Goal: Task Accomplishment & Management: Manage account settings

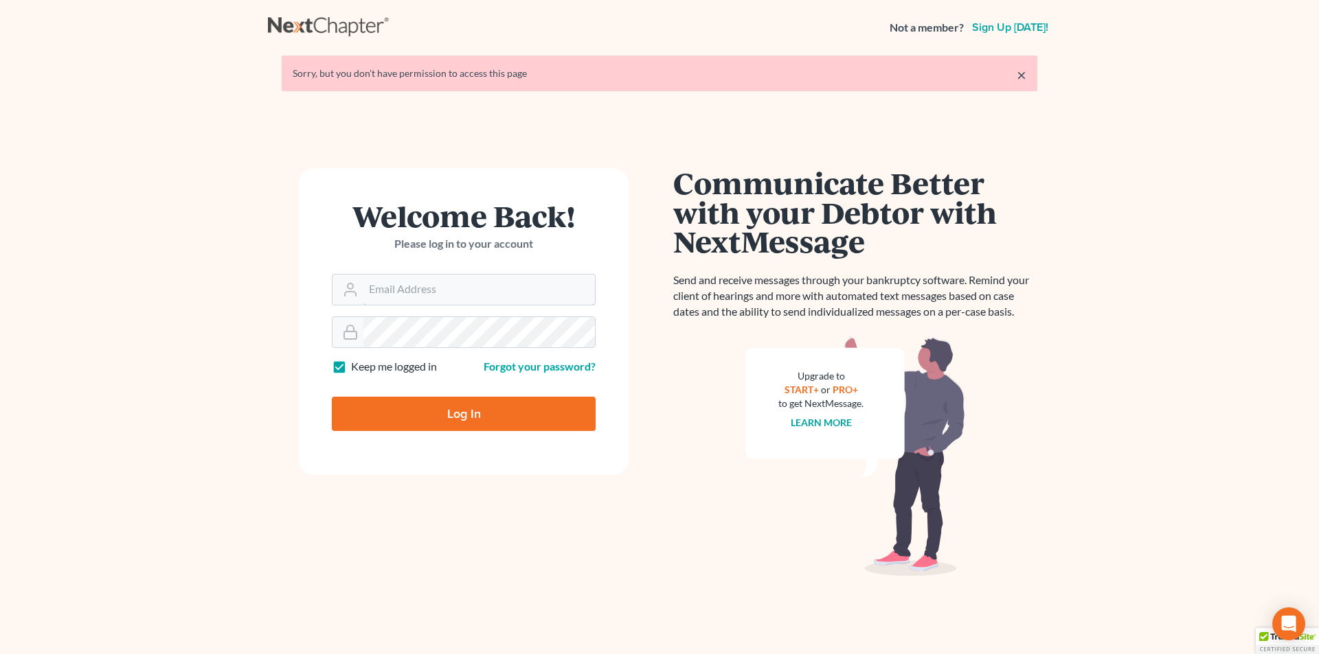
type input "karen.cook@jmcookesq.com"
click at [462, 427] on input "Log In" at bounding box center [464, 414] width 264 height 34
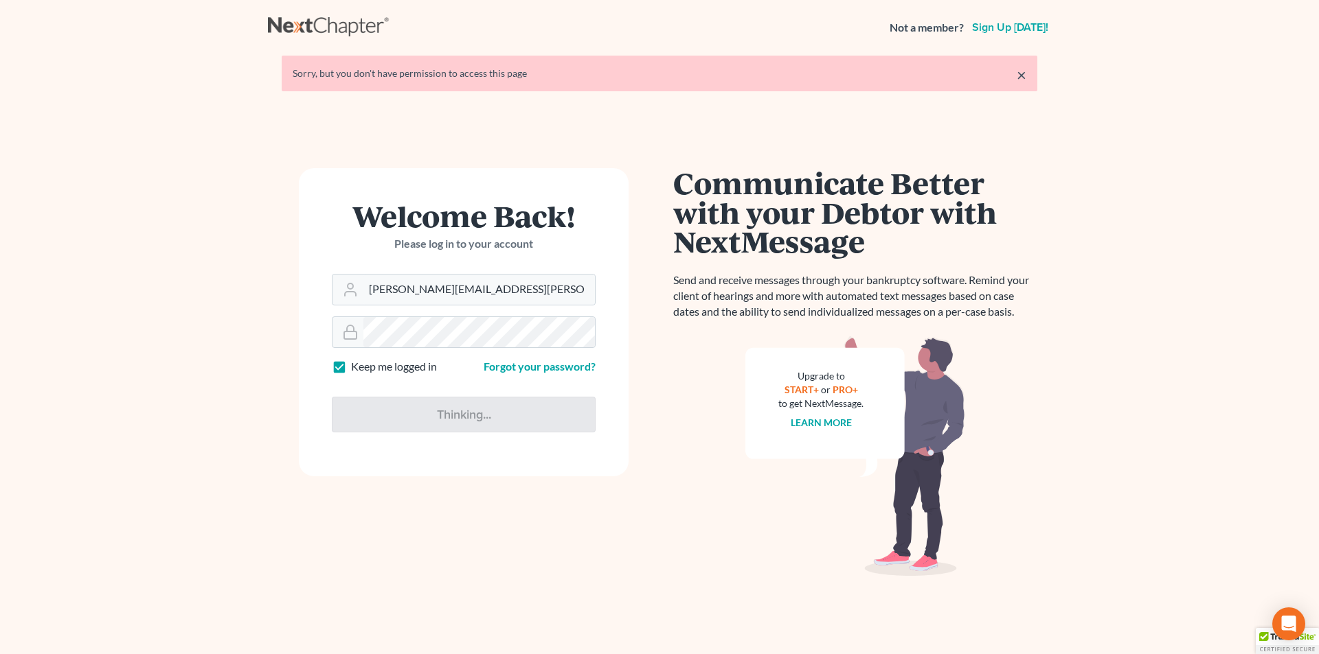
type input "Thinking..."
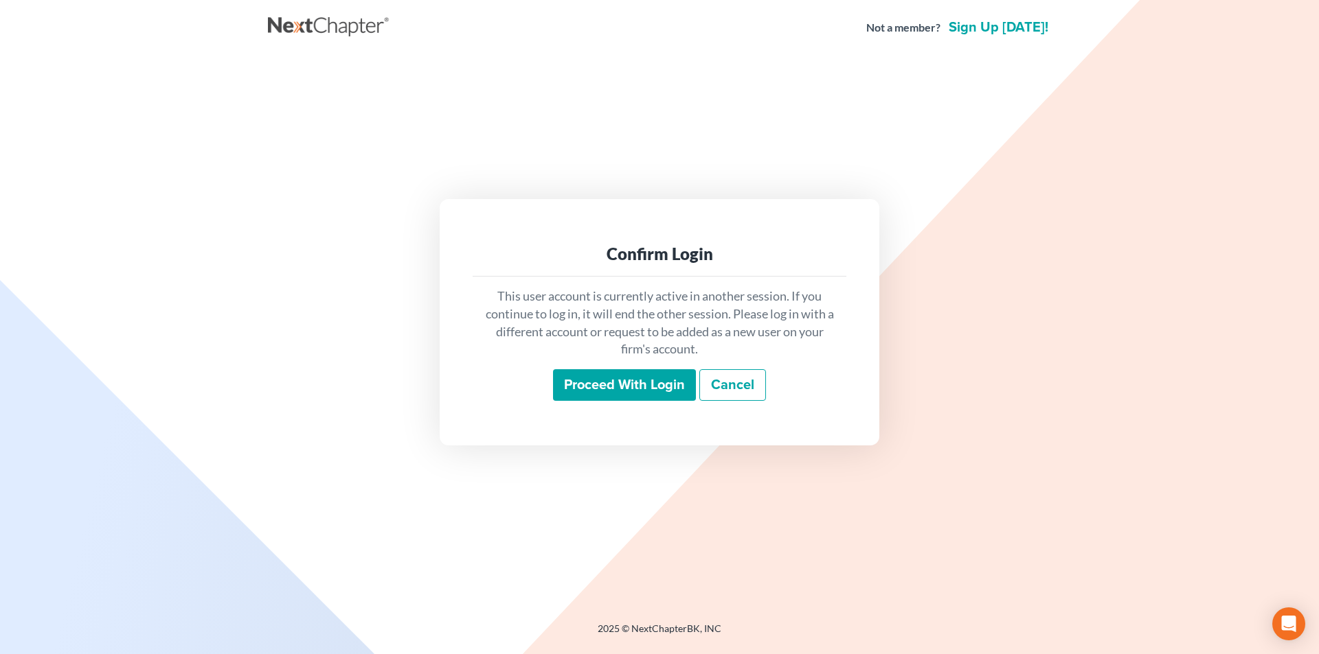
click at [593, 392] on input "Proceed with login" at bounding box center [624, 385] width 143 height 32
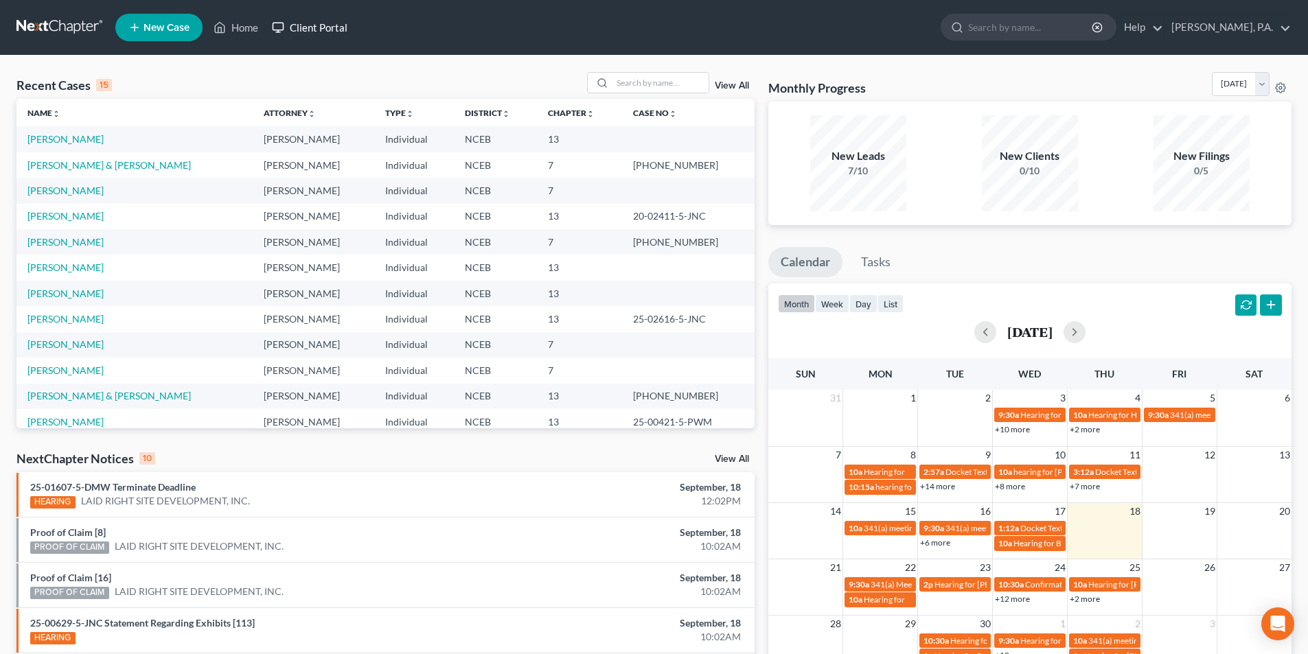
click at [316, 24] on link "Client Portal" at bounding box center [309, 27] width 89 height 25
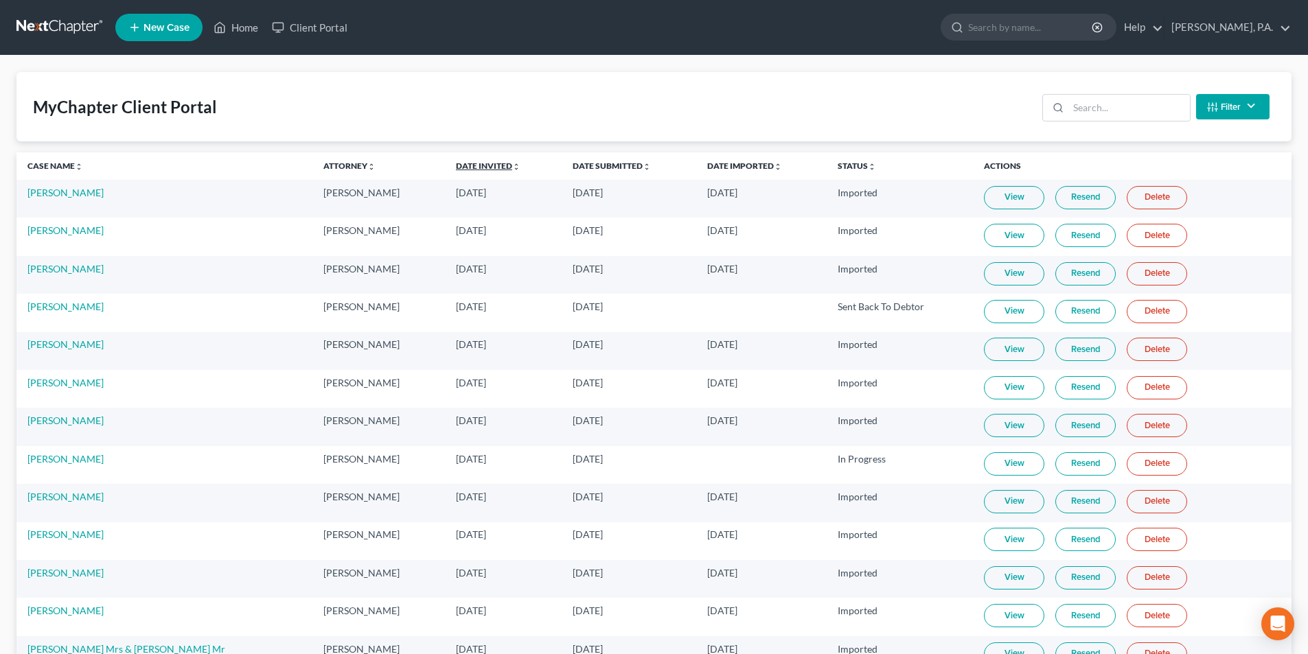
click at [512, 168] on icon "unfold_more" at bounding box center [516, 167] width 8 height 8
click at [513, 168] on icon "expand_less" at bounding box center [517, 167] width 8 height 8
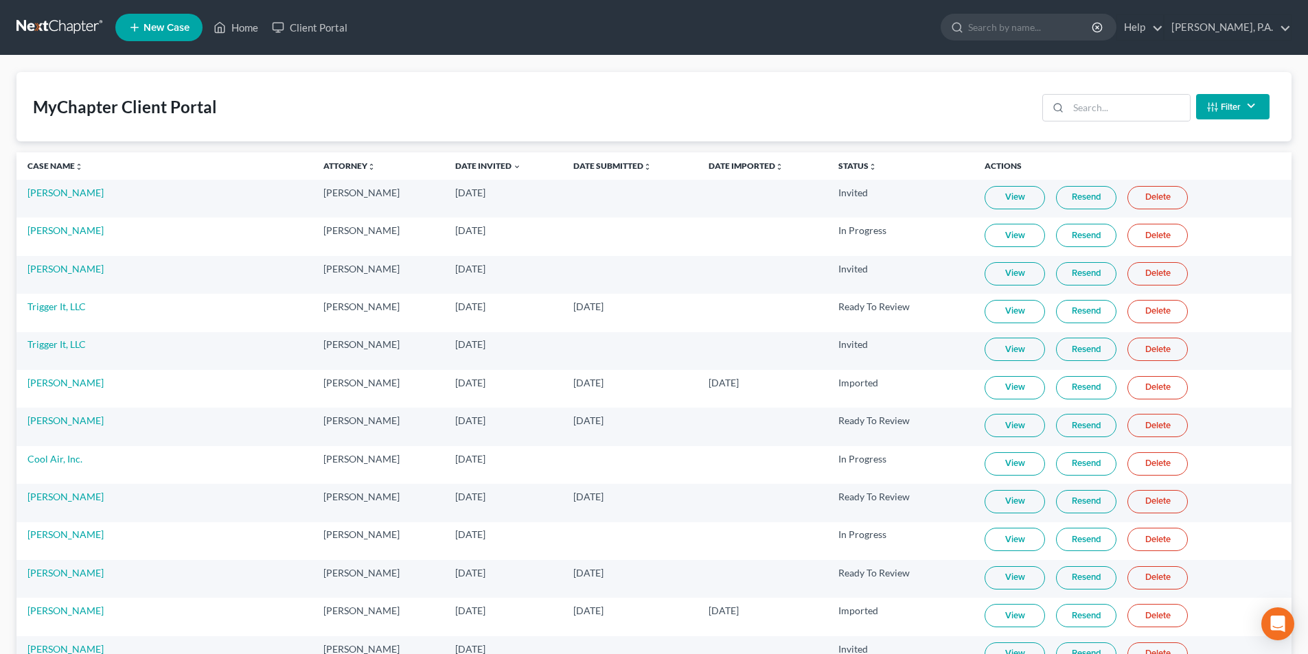
click at [985, 233] on link "View" at bounding box center [1015, 235] width 60 height 23
click at [1006, 237] on link "View" at bounding box center [1015, 235] width 60 height 23
